Goal: Navigation & Orientation: Find specific page/section

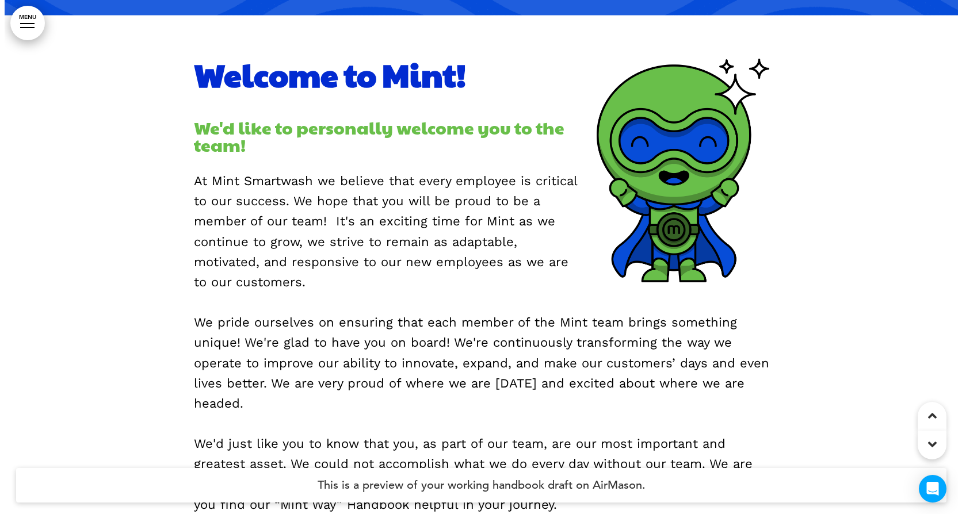
scroll to position [1035, 0]
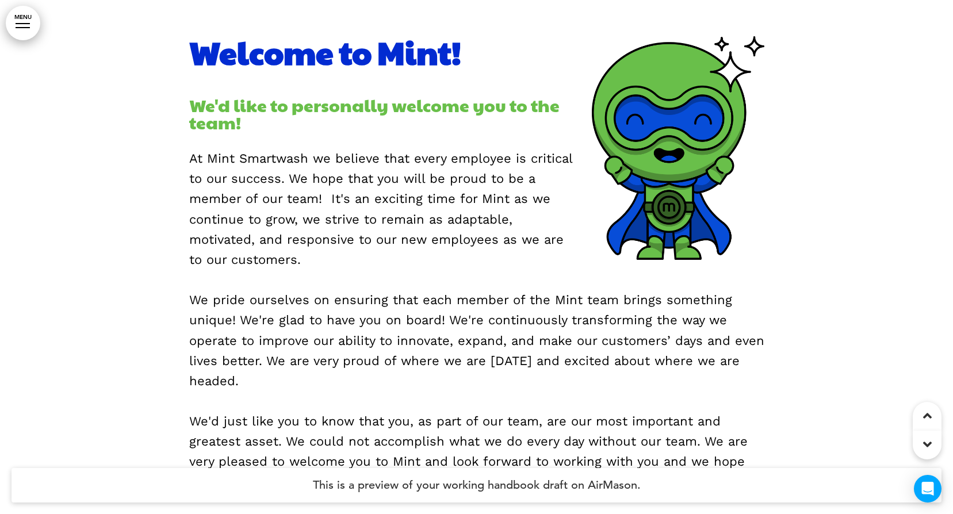
click at [25, 27] on div at bounding box center [23, 27] width 14 height 1
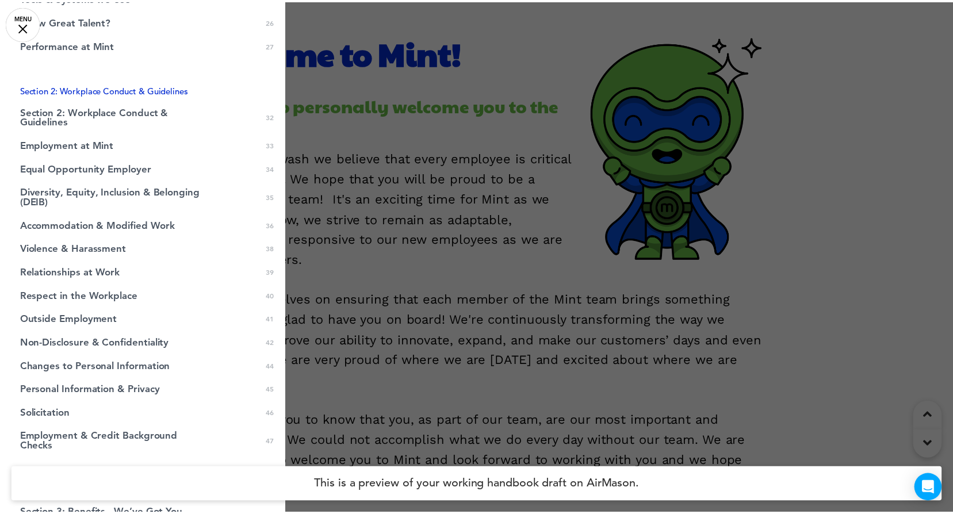
scroll to position [633, 0]
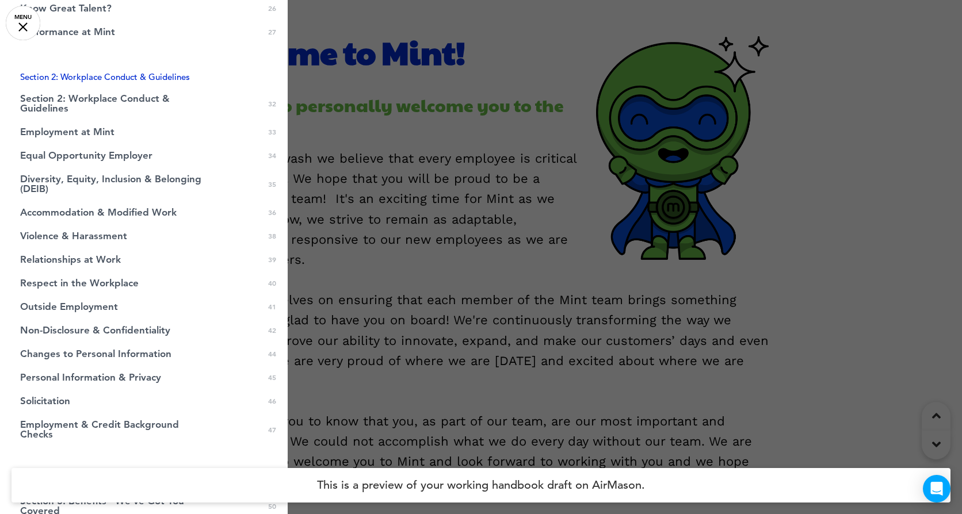
click at [590, 177] on div at bounding box center [481, 257] width 962 height 514
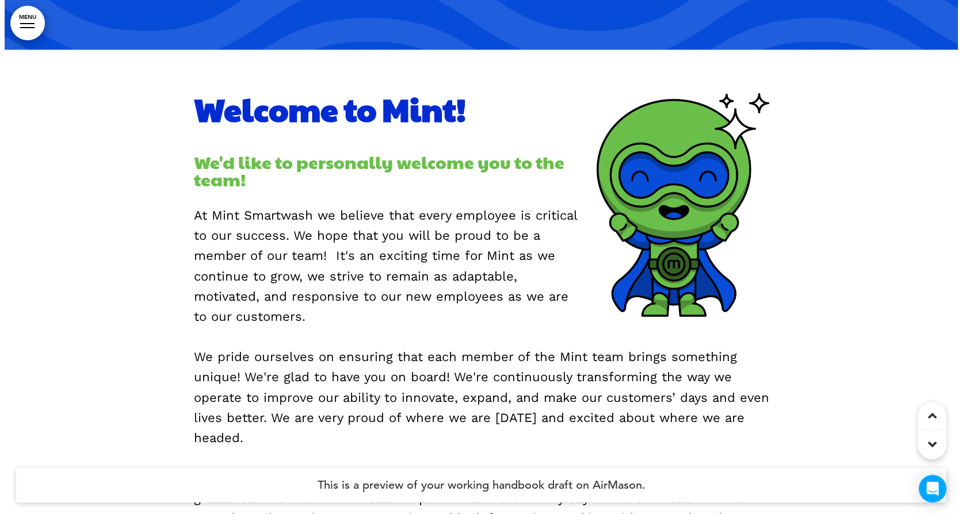
scroll to position [978, 0]
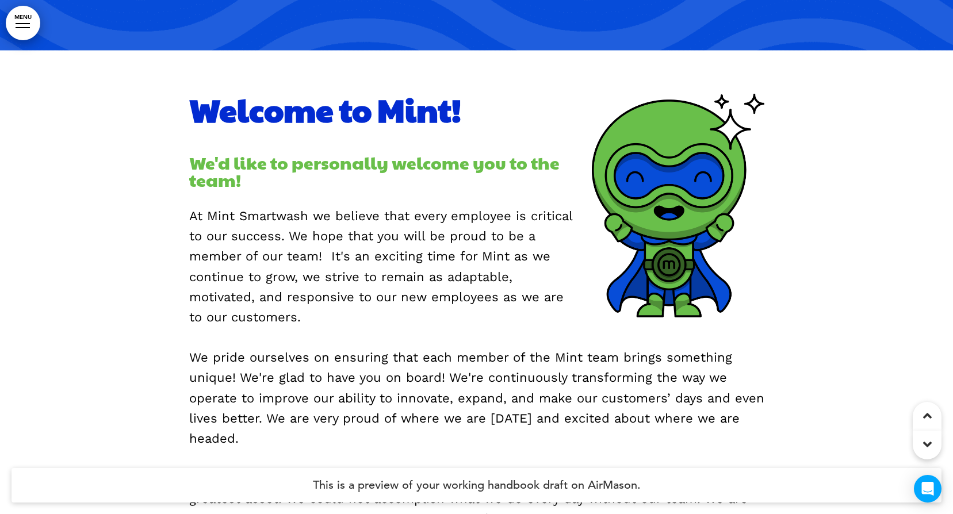
click at [21, 22] on link "MENU" at bounding box center [23, 23] width 35 height 35
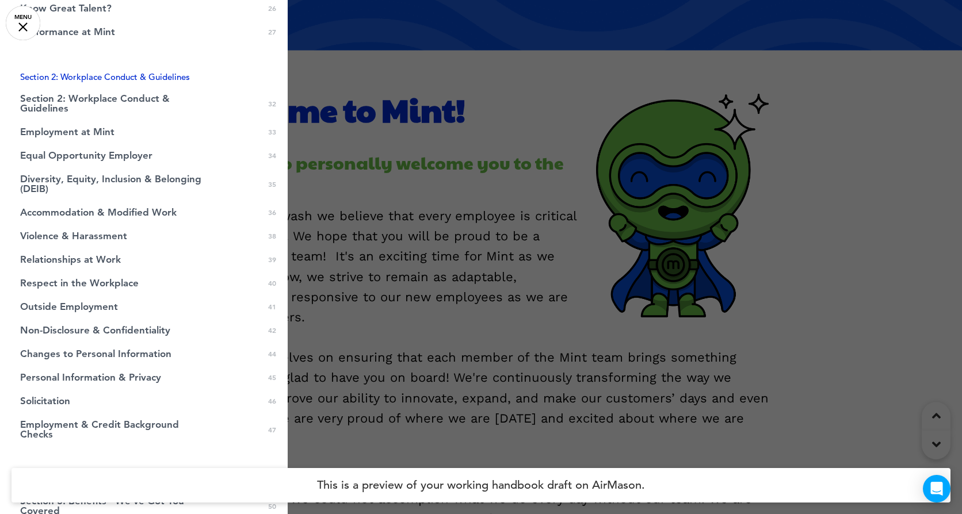
click at [354, 92] on div at bounding box center [481, 257] width 962 height 514
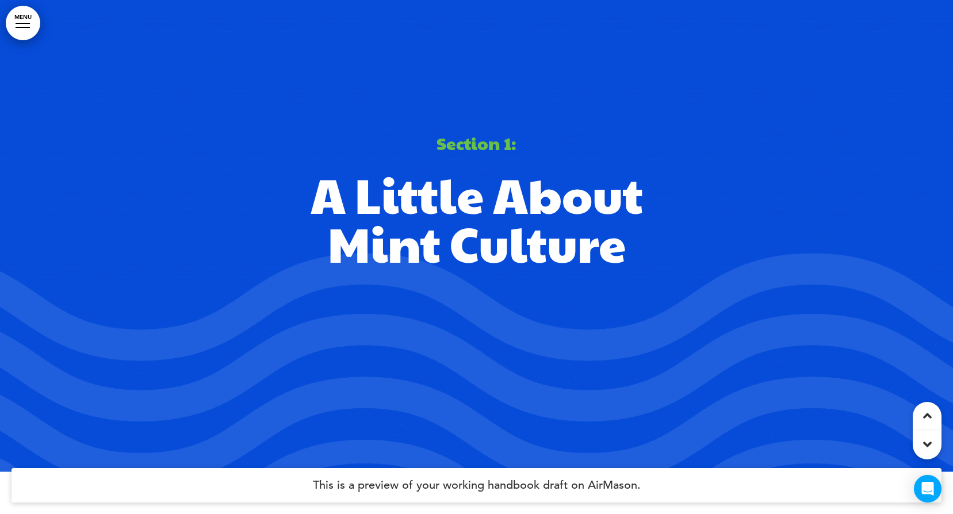
scroll to position [575, 0]
